Goal: Navigation & Orientation: Find specific page/section

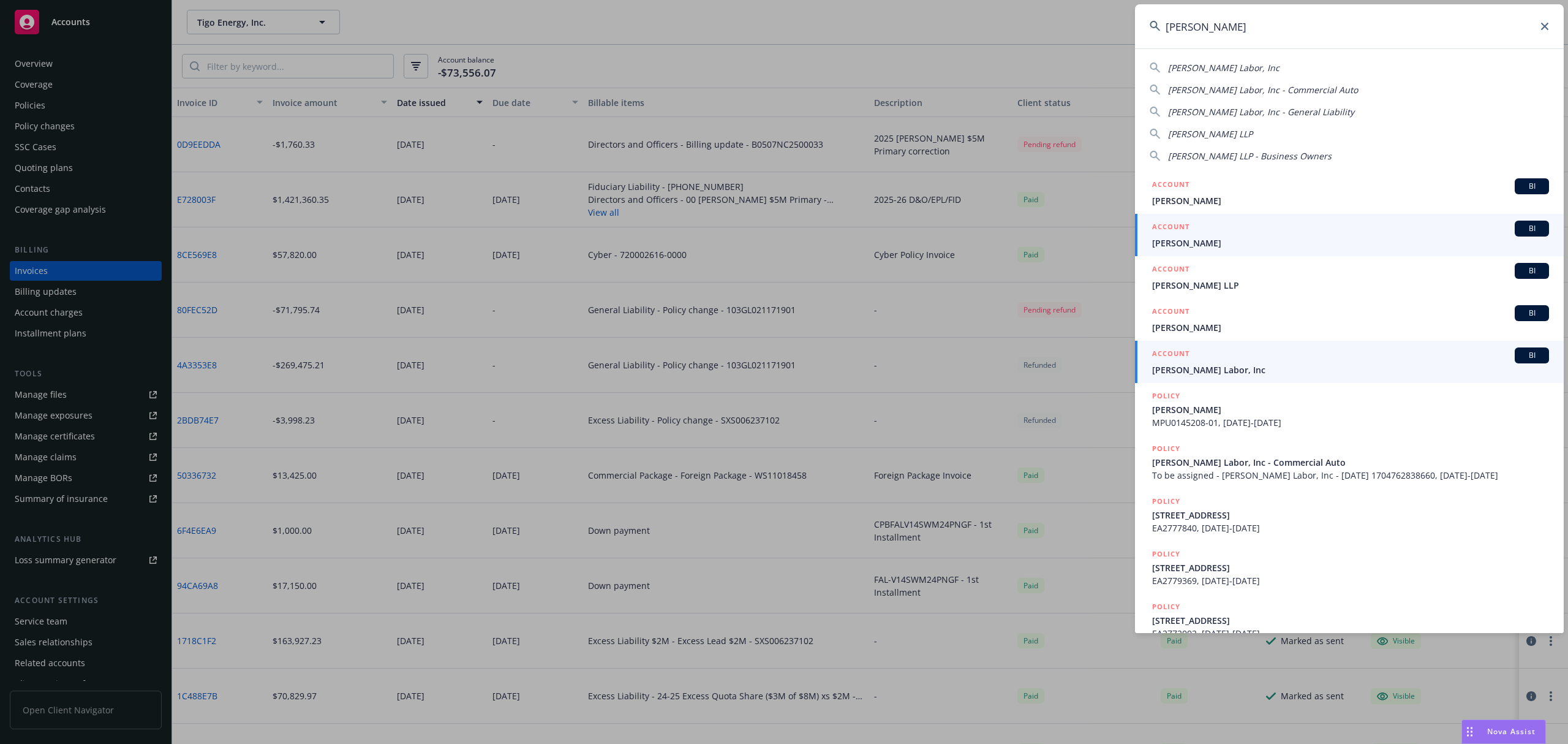
type input "[PERSON_NAME]"
click at [1219, 369] on span "[PERSON_NAME] Labor, Inc" at bounding box center [1351, 369] width 397 height 13
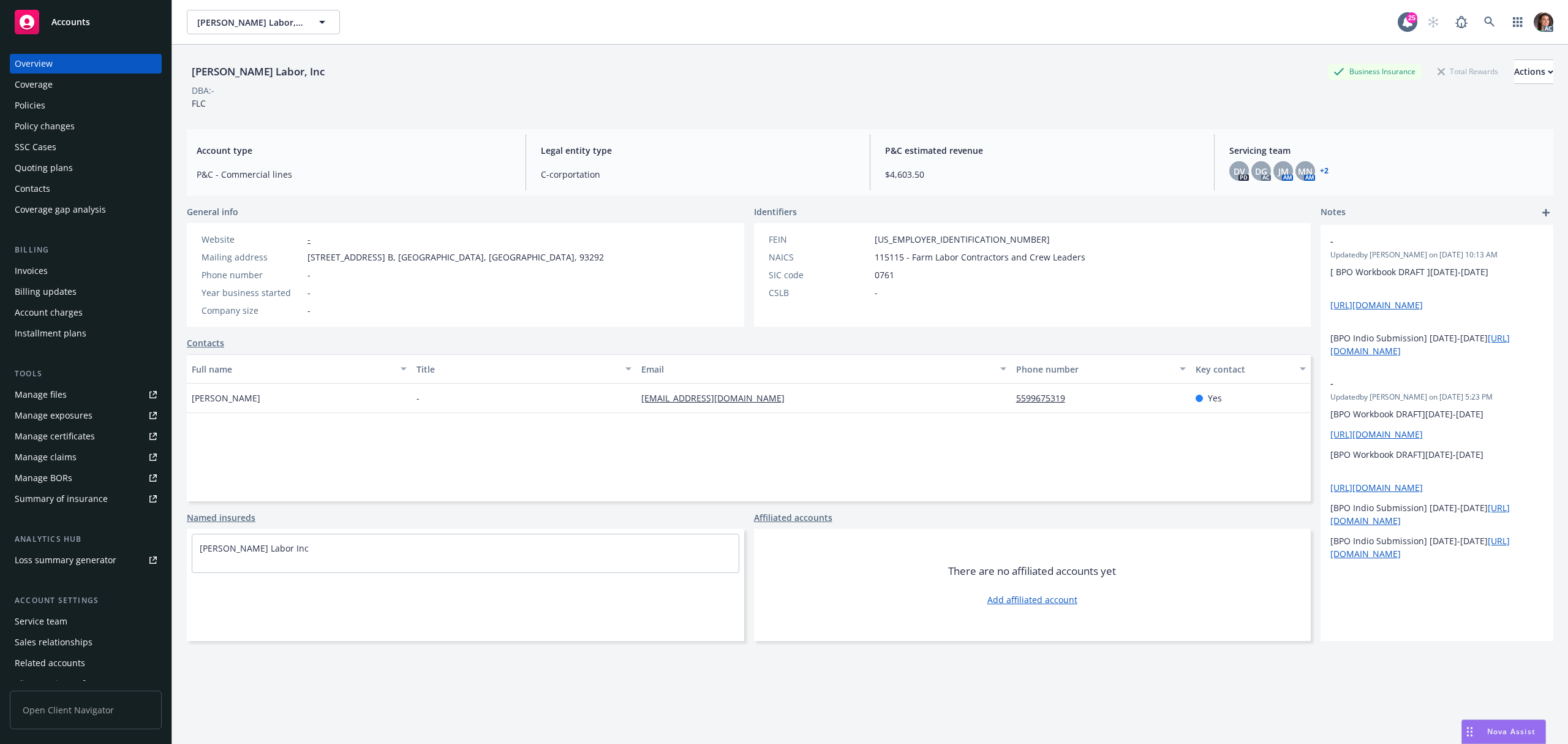
click at [32, 101] on div "Policies" at bounding box center [29, 105] width 30 height 20
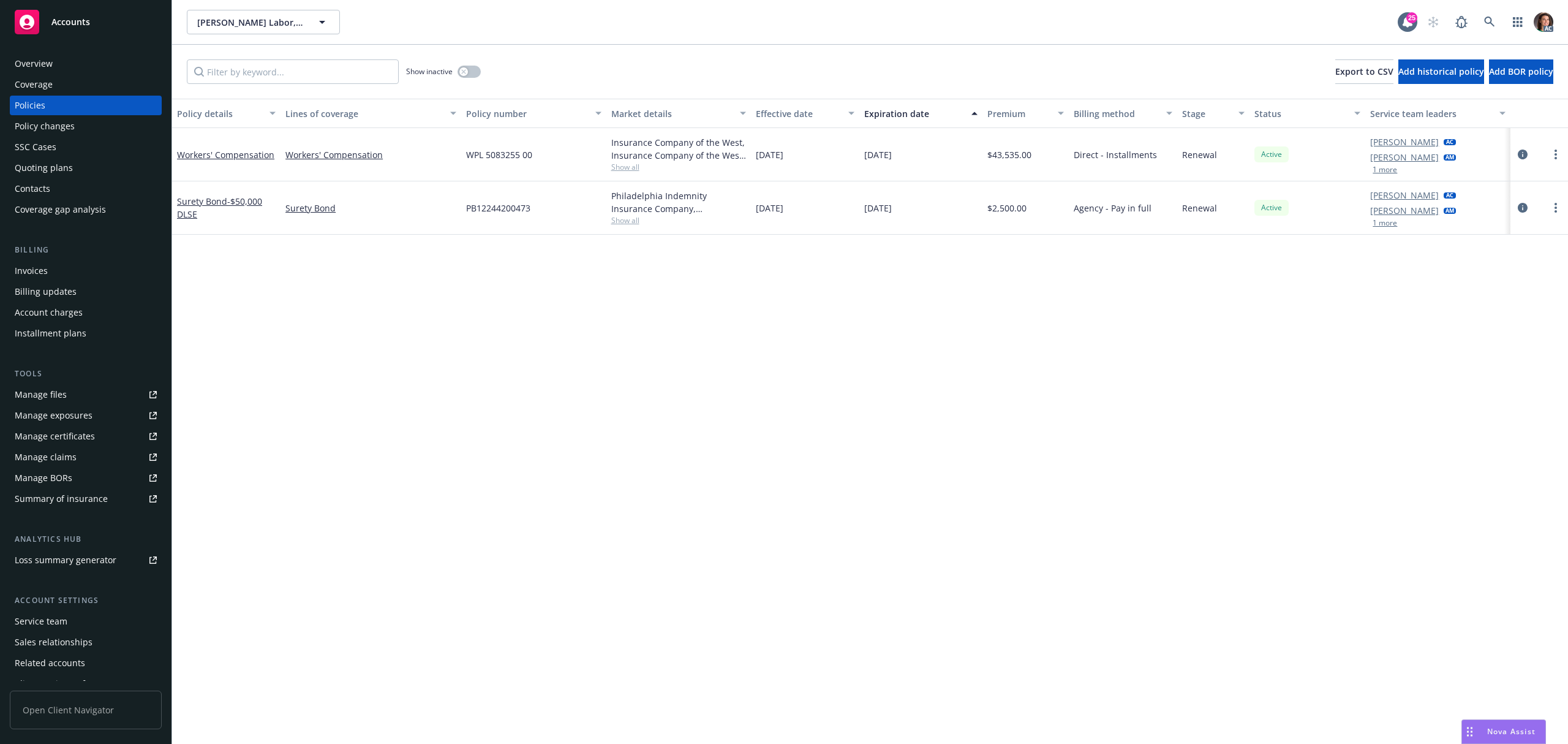
click at [662, 392] on div "Policy details Lines of coverage Policy number Market details Effective date Ex…" at bounding box center [871, 421] width 1396 height 645
